Goal: Information Seeking & Learning: Learn about a topic

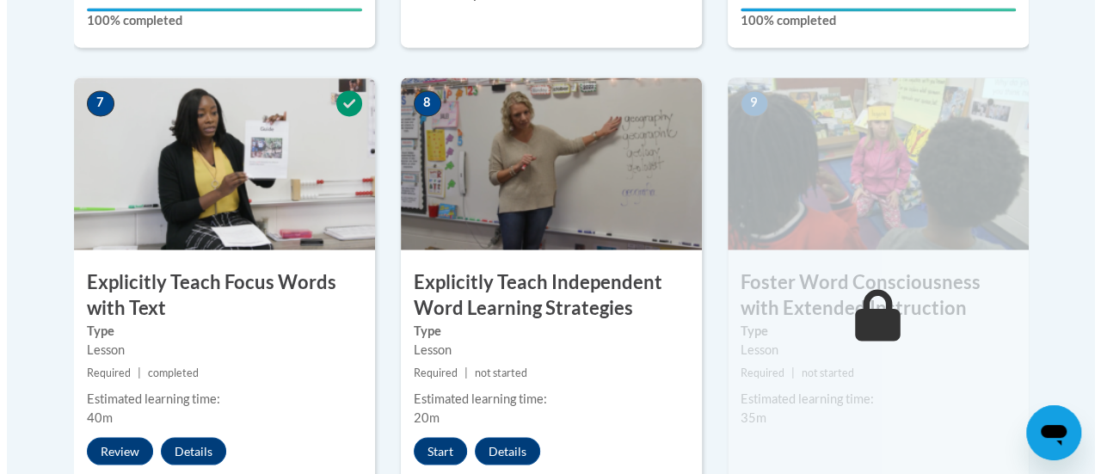
scroll to position [1451, 0]
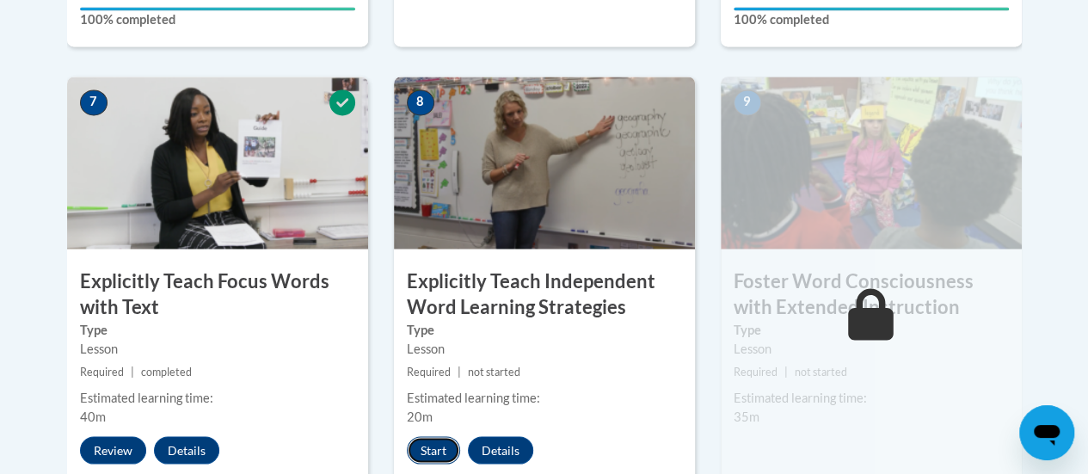
click at [428, 443] on button "Start" at bounding box center [433, 450] width 53 height 28
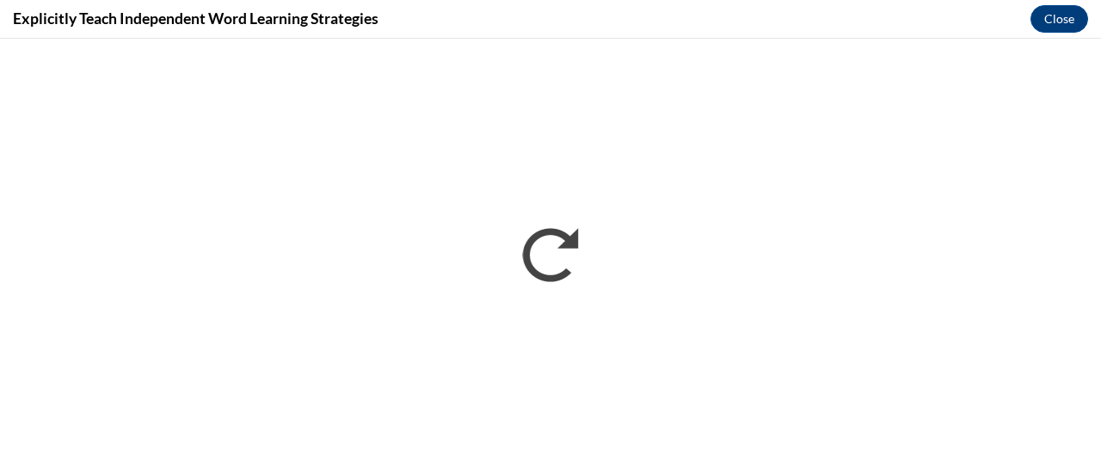
scroll to position [0, 0]
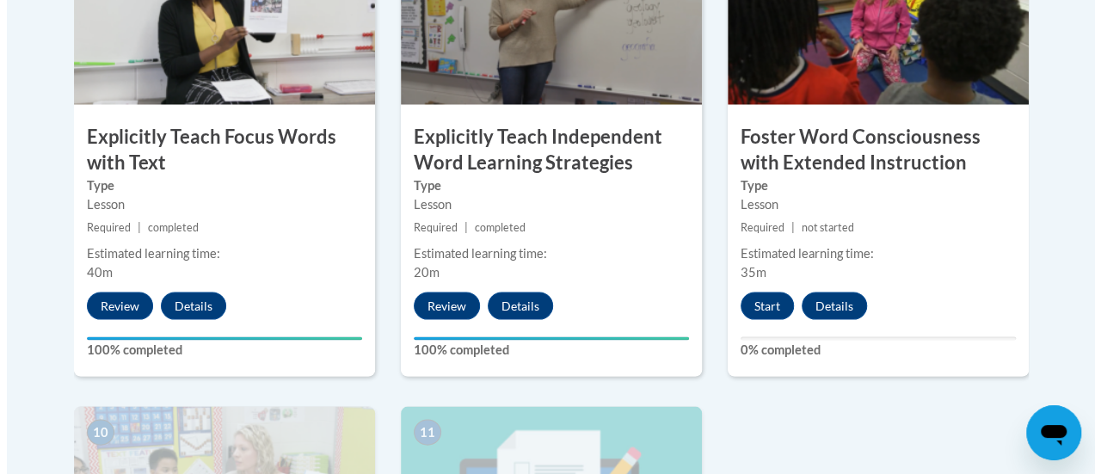
scroll to position [1588, 0]
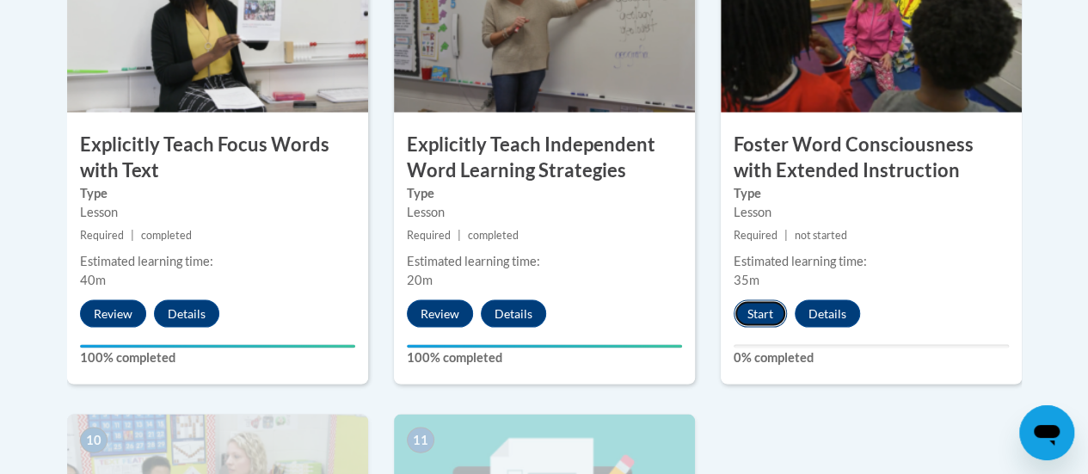
click at [760, 306] on button "Start" at bounding box center [760, 313] width 53 height 28
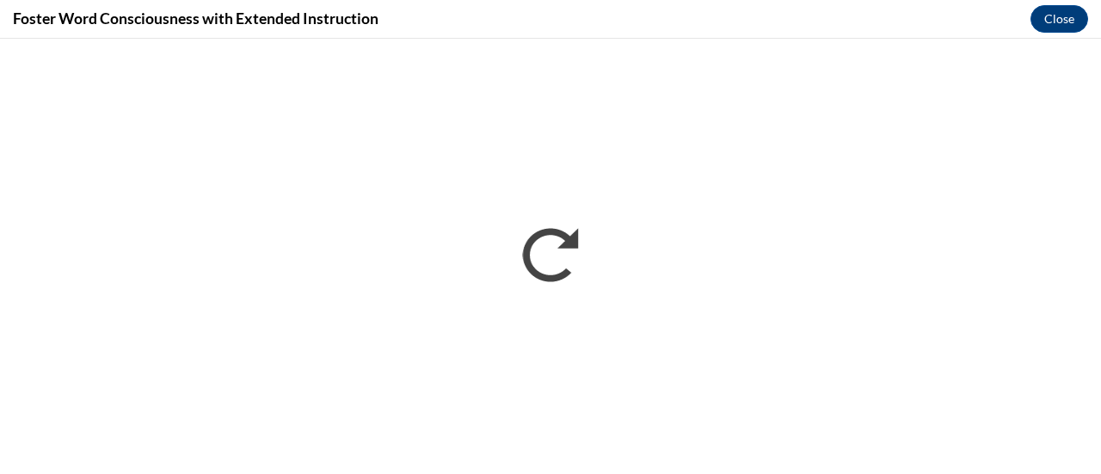
scroll to position [0, 0]
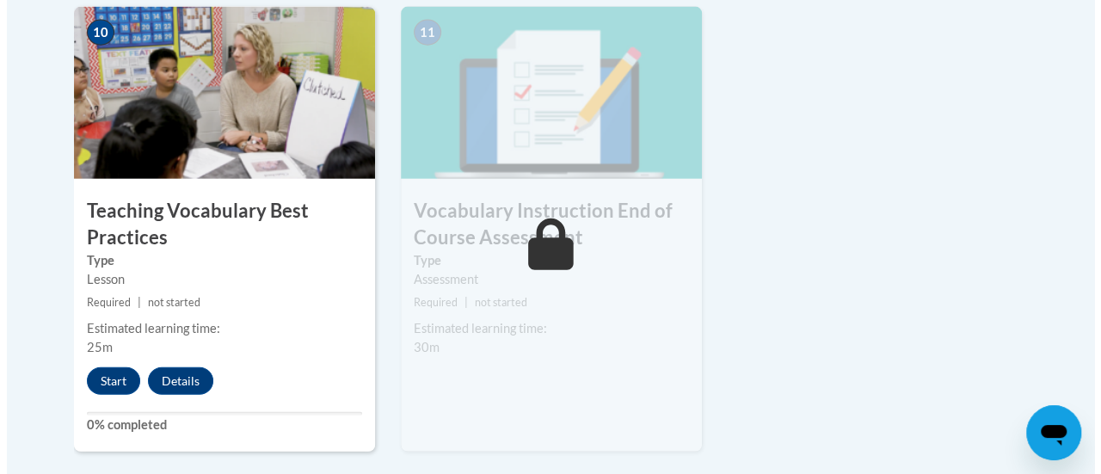
scroll to position [1996, 0]
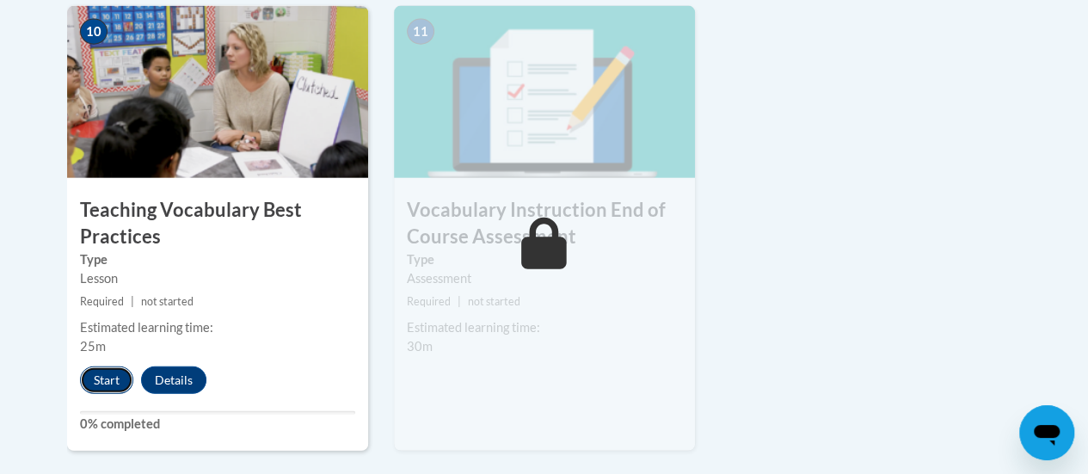
click at [95, 381] on button "Start" at bounding box center [106, 380] width 53 height 28
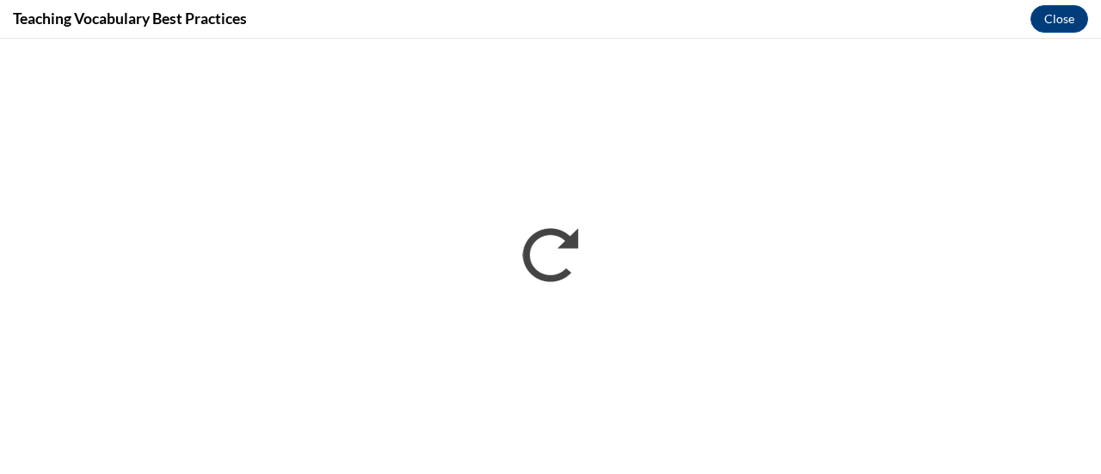
scroll to position [0, 0]
